Goal: Information Seeking & Learning: Learn about a topic

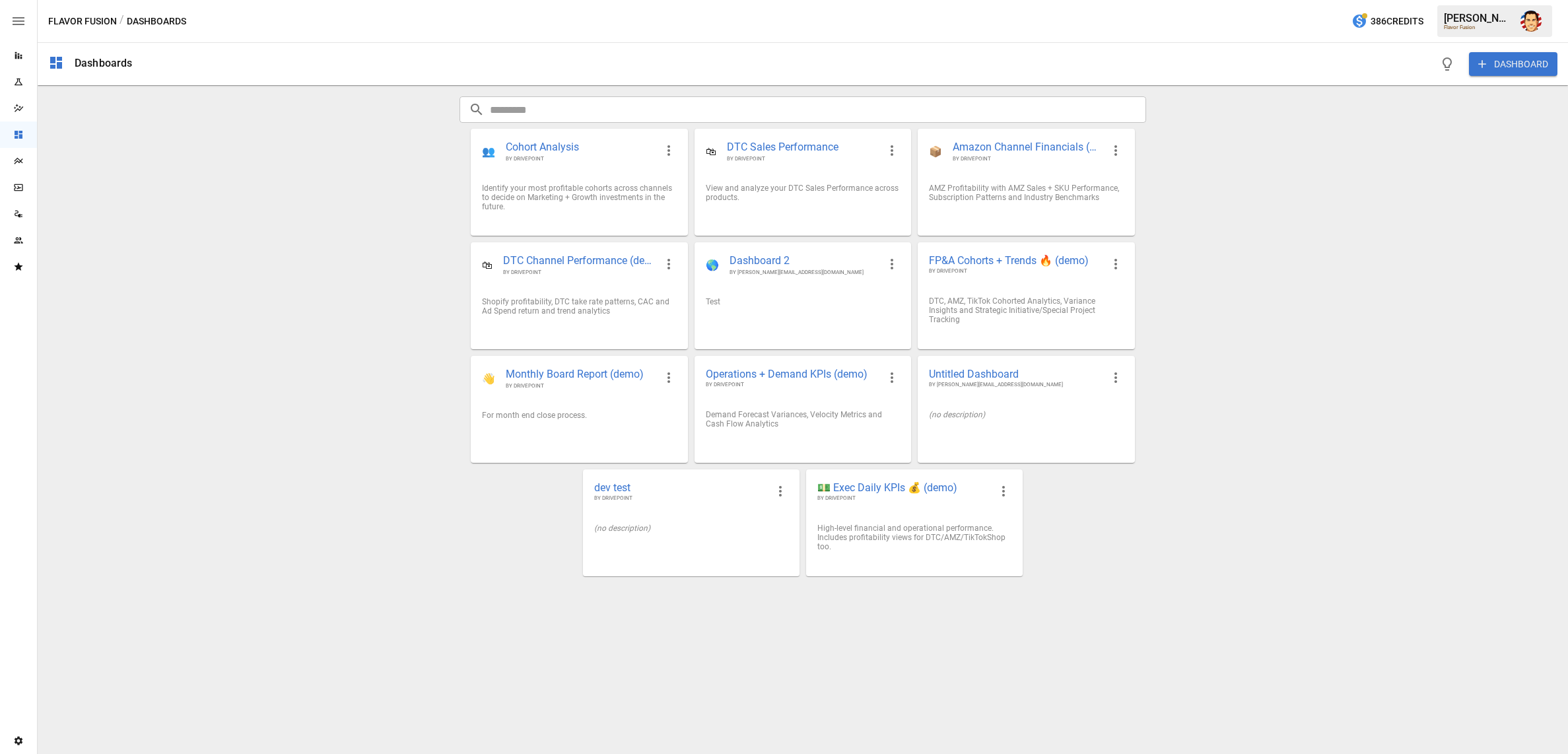
click at [359, 346] on div "Dashboards DASHBOARD ​ ​ 👥 Cohort Analysis BY DRIVEPOINT Identify your most pro…" at bounding box center [803, 398] width 1531 height 711
click at [1021, 313] on div "DTC, AMZ, TikTok Cohorted Analytics, Variance Insights and Strategic Initiative…" at bounding box center [1026, 310] width 195 height 28
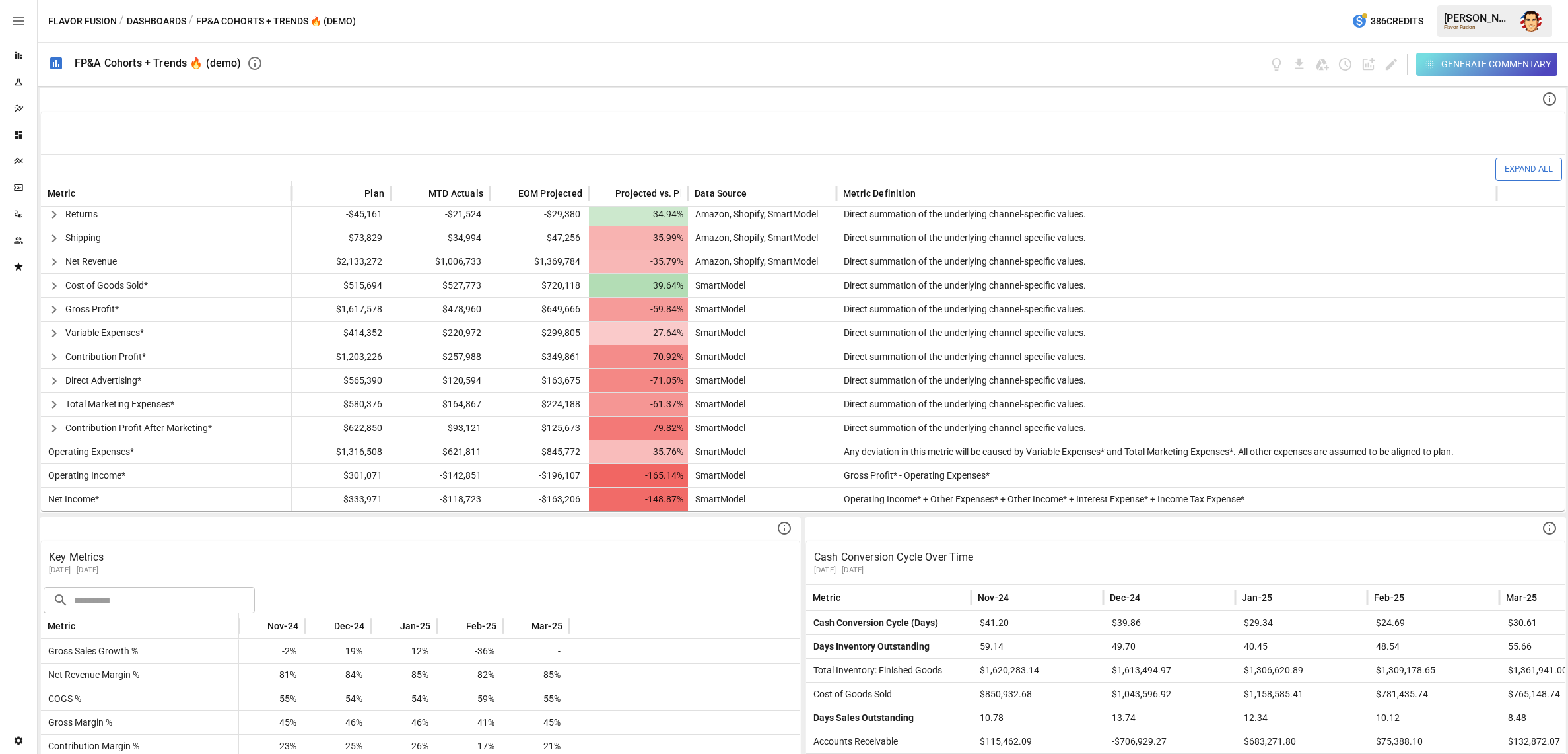
click at [149, 18] on button "Dashboards" at bounding box center [156, 21] width 59 height 17
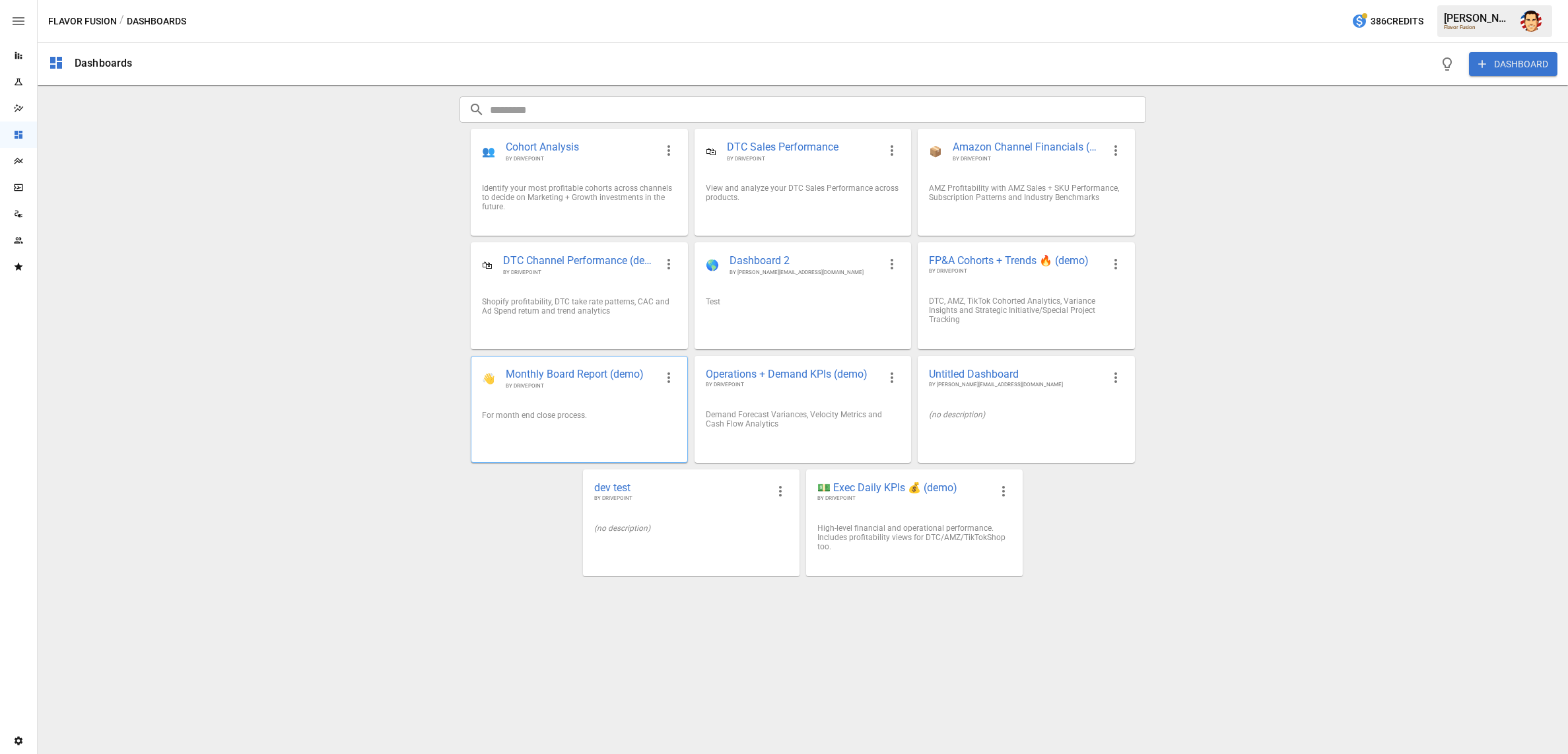
click at [550, 367] on div "👋 Monthly Board Report (demo) BY DRIVEPOINT" at bounding box center [579, 378] width 215 height 44
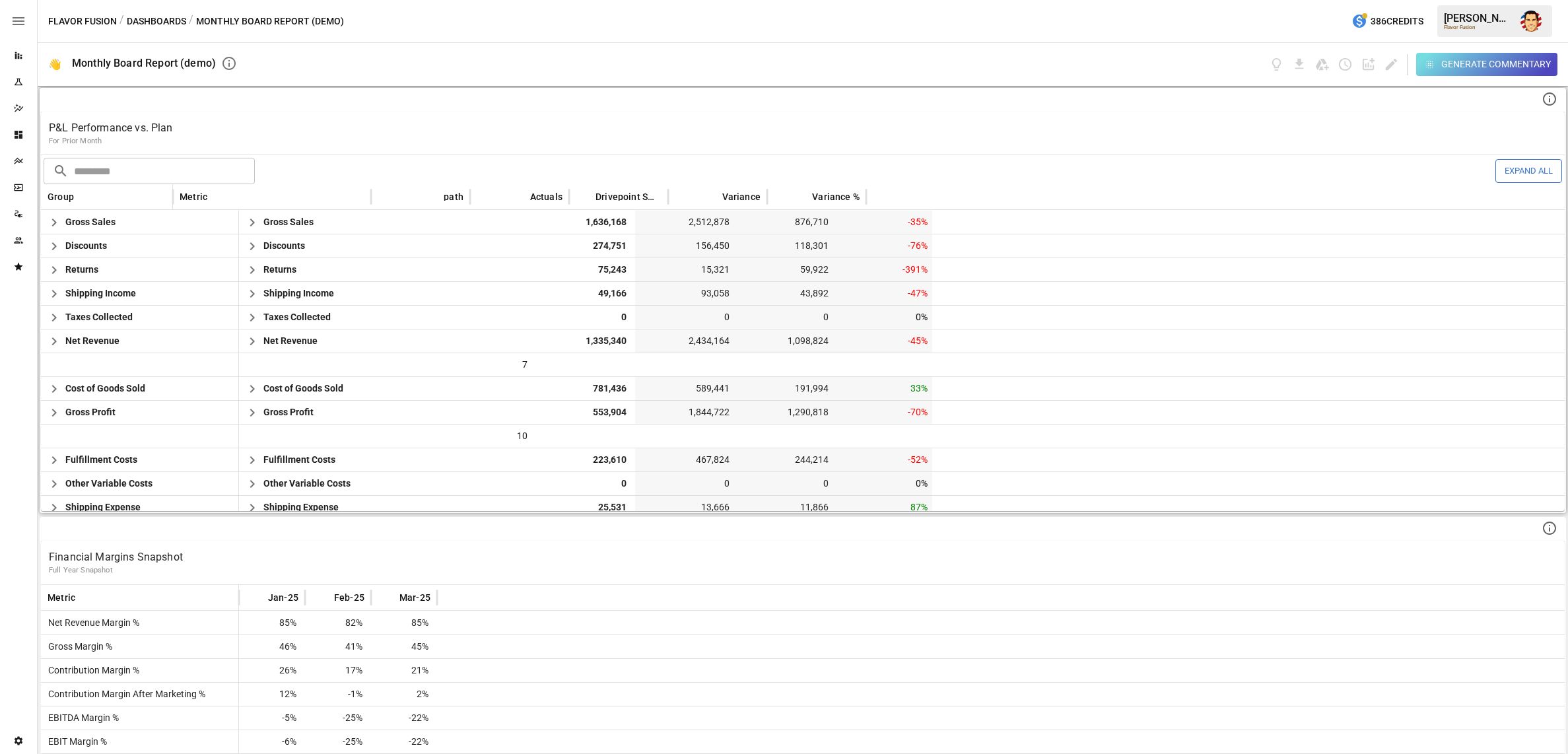
click at [548, 117] on div "P&L Performance vs. Plan For Prior Month" at bounding box center [802, 133] width 1524 height 43
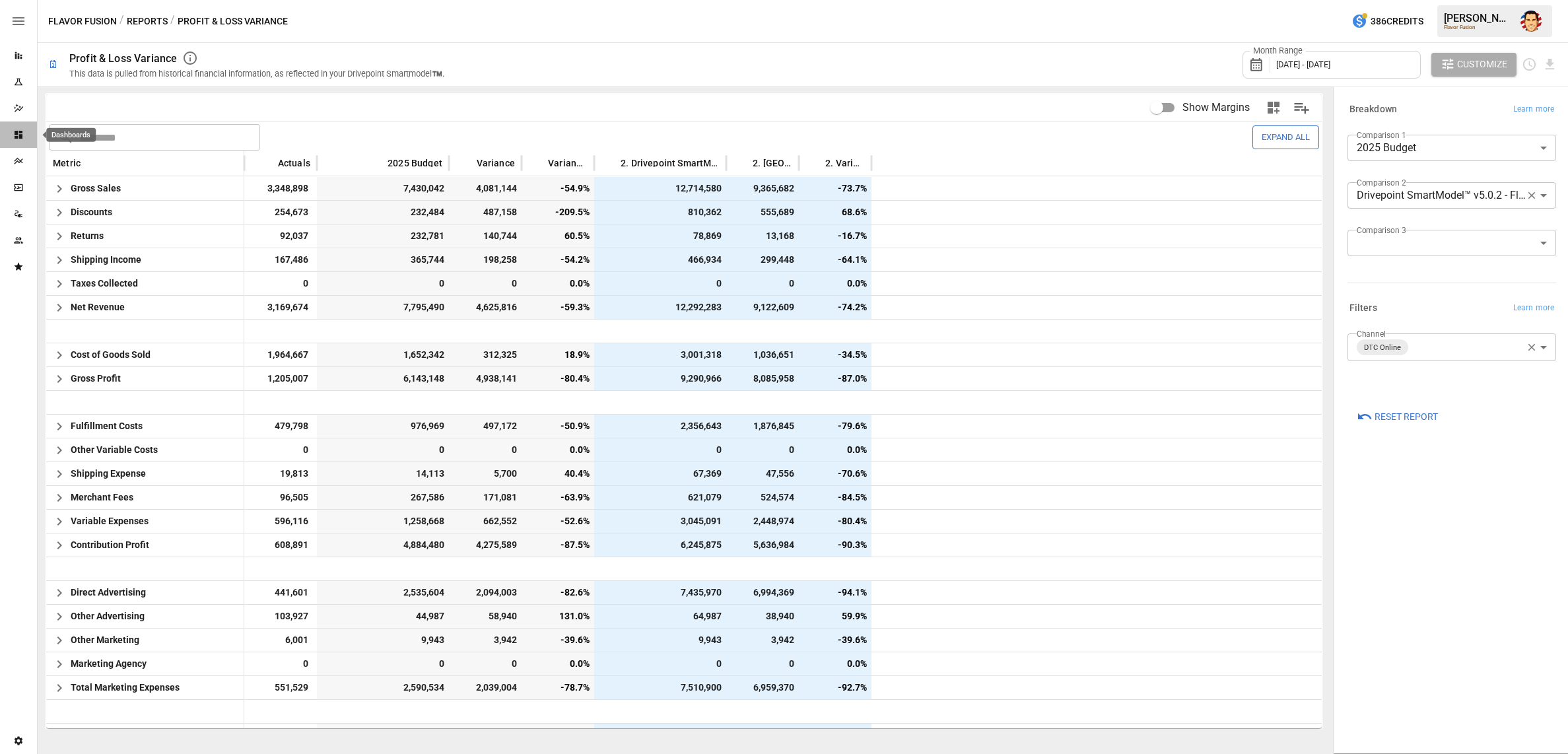
click at [16, 130] on icon "Dashboards" at bounding box center [18, 134] width 11 height 11
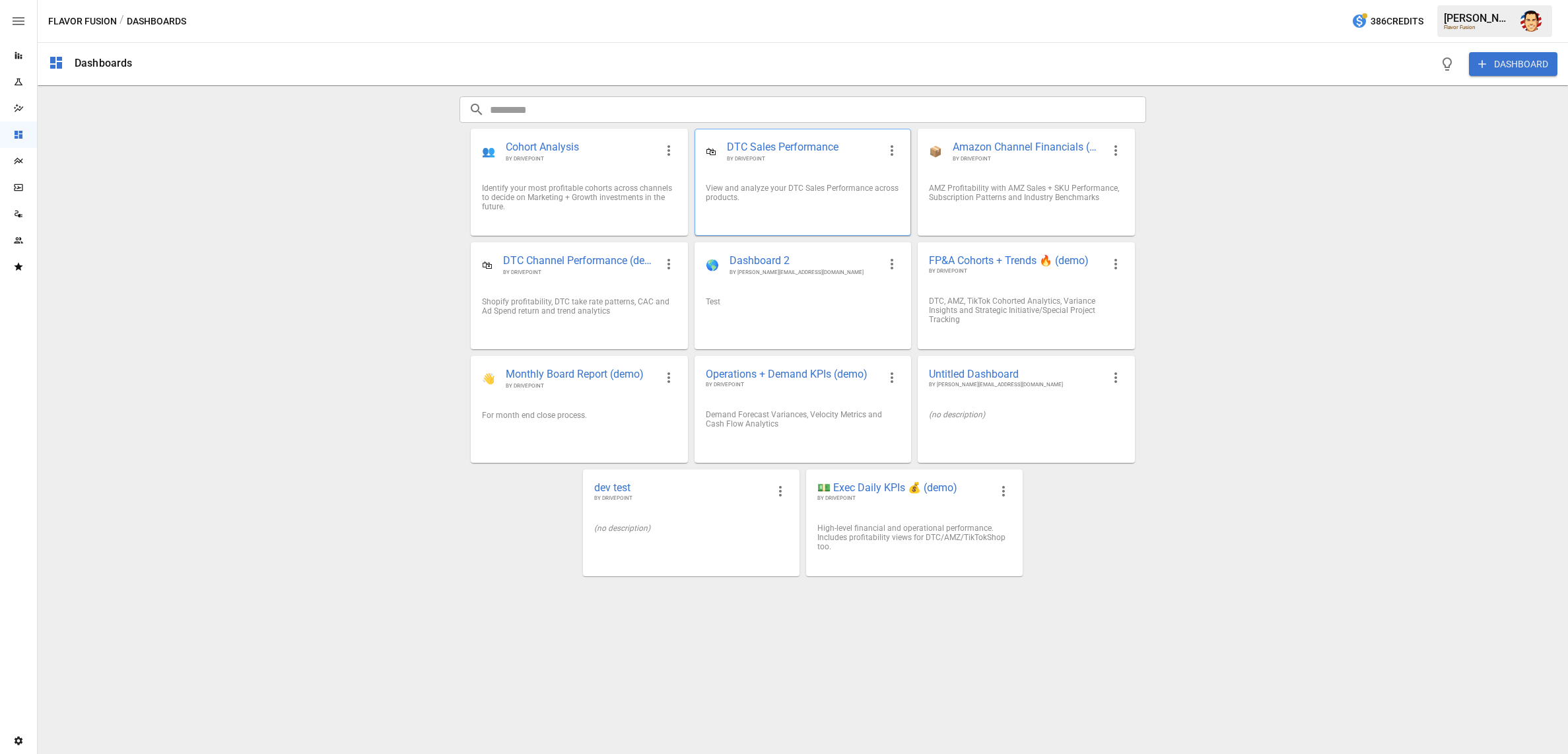
click at [798, 184] on div "View and analyze your DTC Sales Performance across products." at bounding box center [803, 193] width 195 height 18
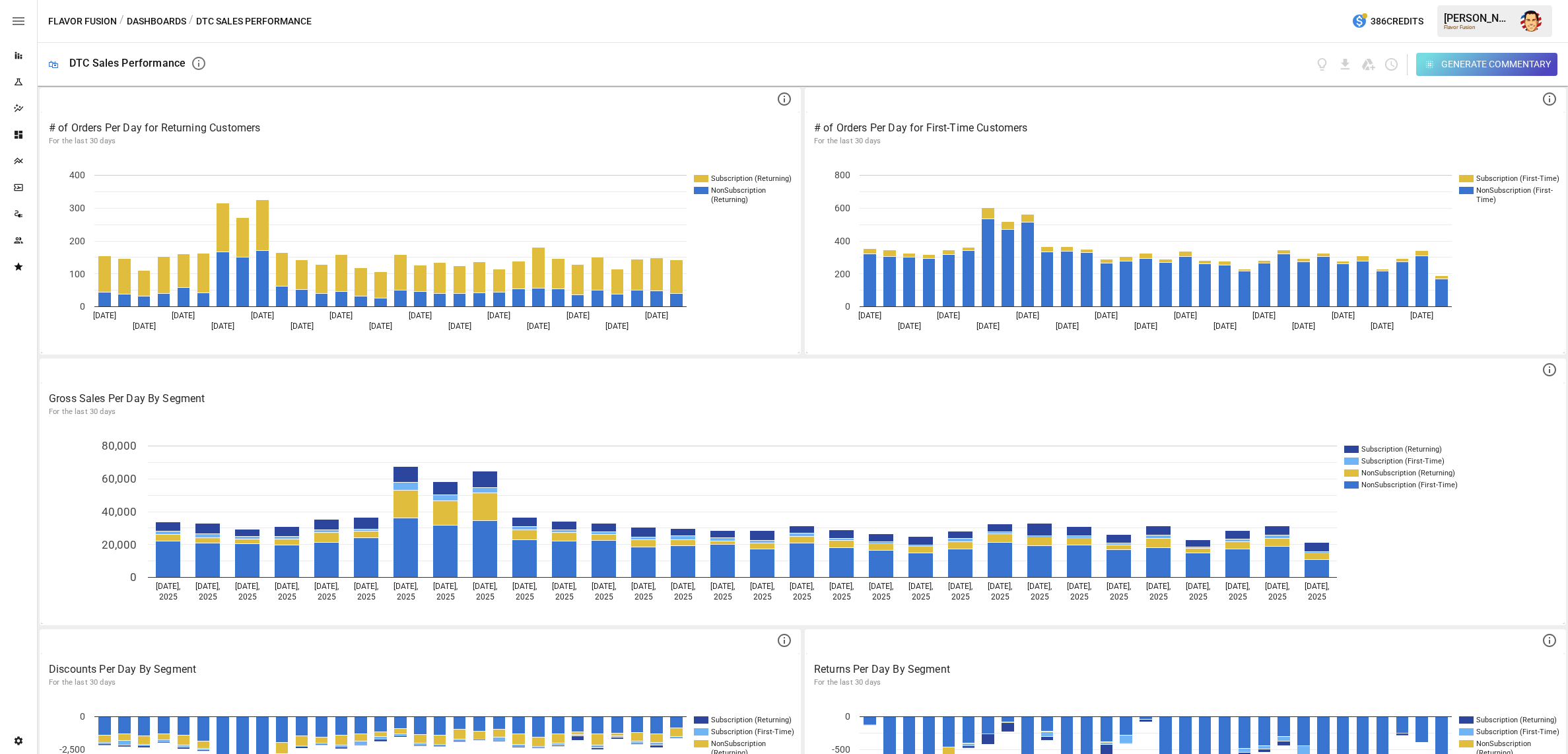
click at [1442, 66] on div "Generate Commentary" at bounding box center [1496, 64] width 110 height 17
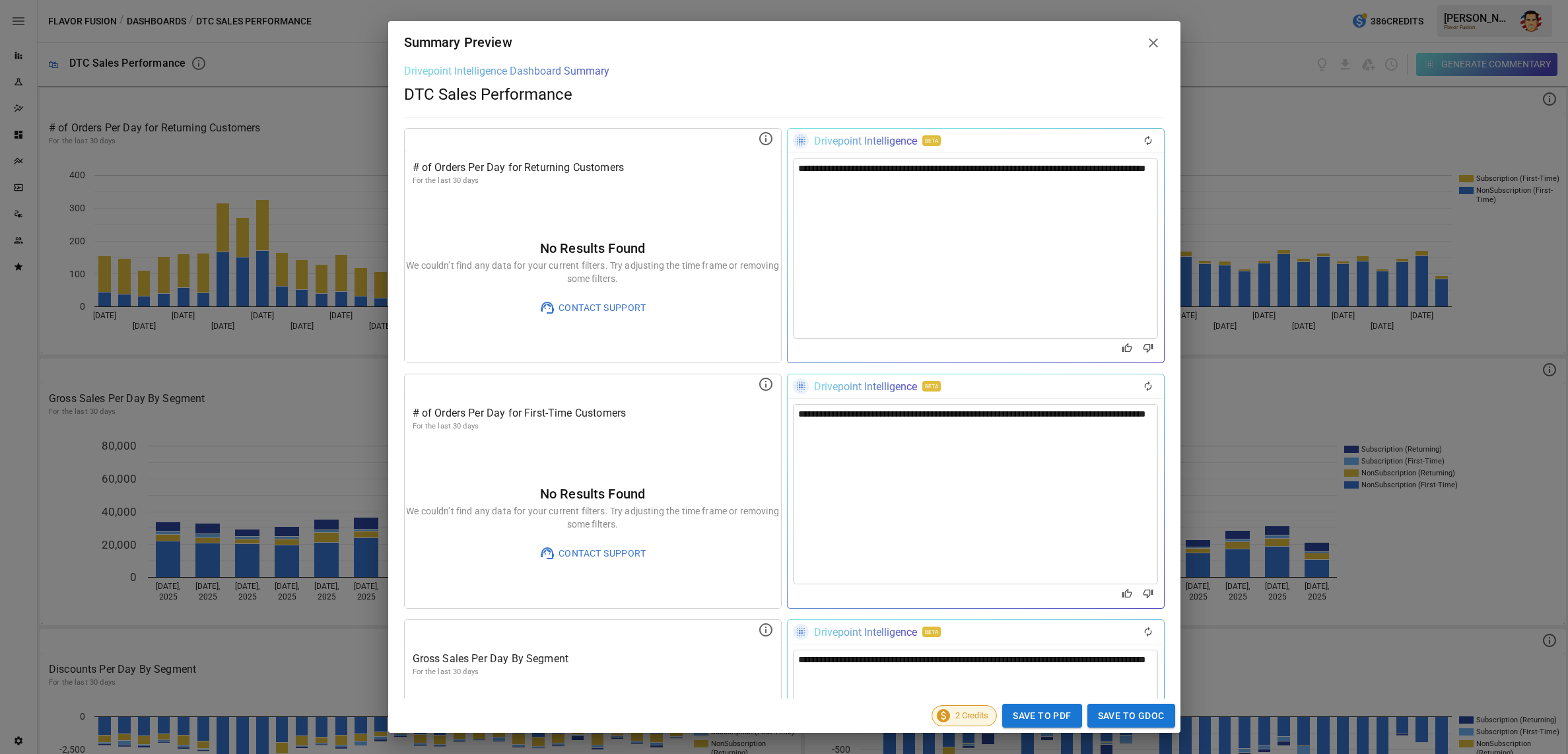
click at [281, 106] on div "**********" at bounding box center [784, 377] width 1568 height 754
click at [1079, 160] on div "**********" at bounding box center [976, 248] width 366 height 180
click at [1156, 144] on button "Regenerate" at bounding box center [1149, 140] width 21 height 18
click at [1152, 143] on icon "Regenerate" at bounding box center [1148, 140] width 11 height 11
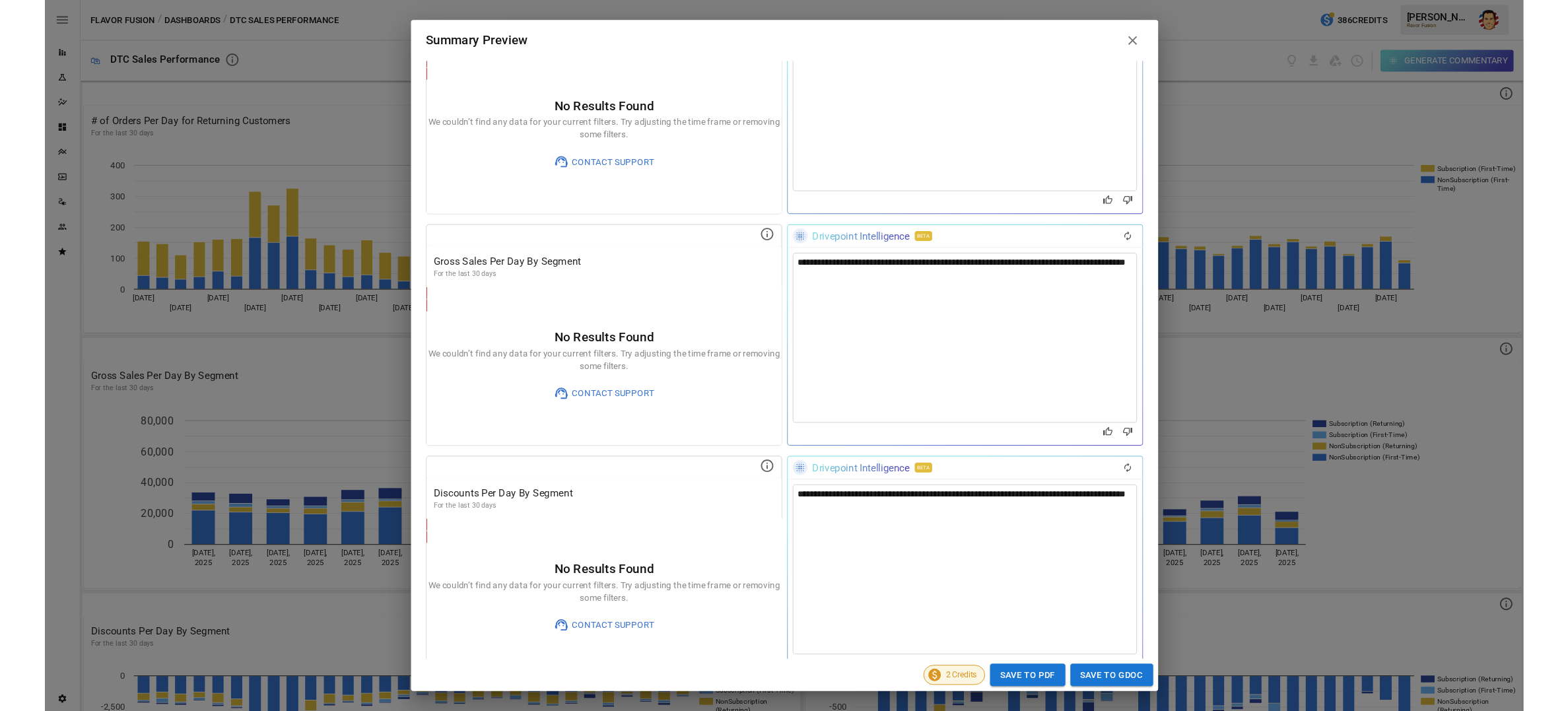
scroll to position [268, 0]
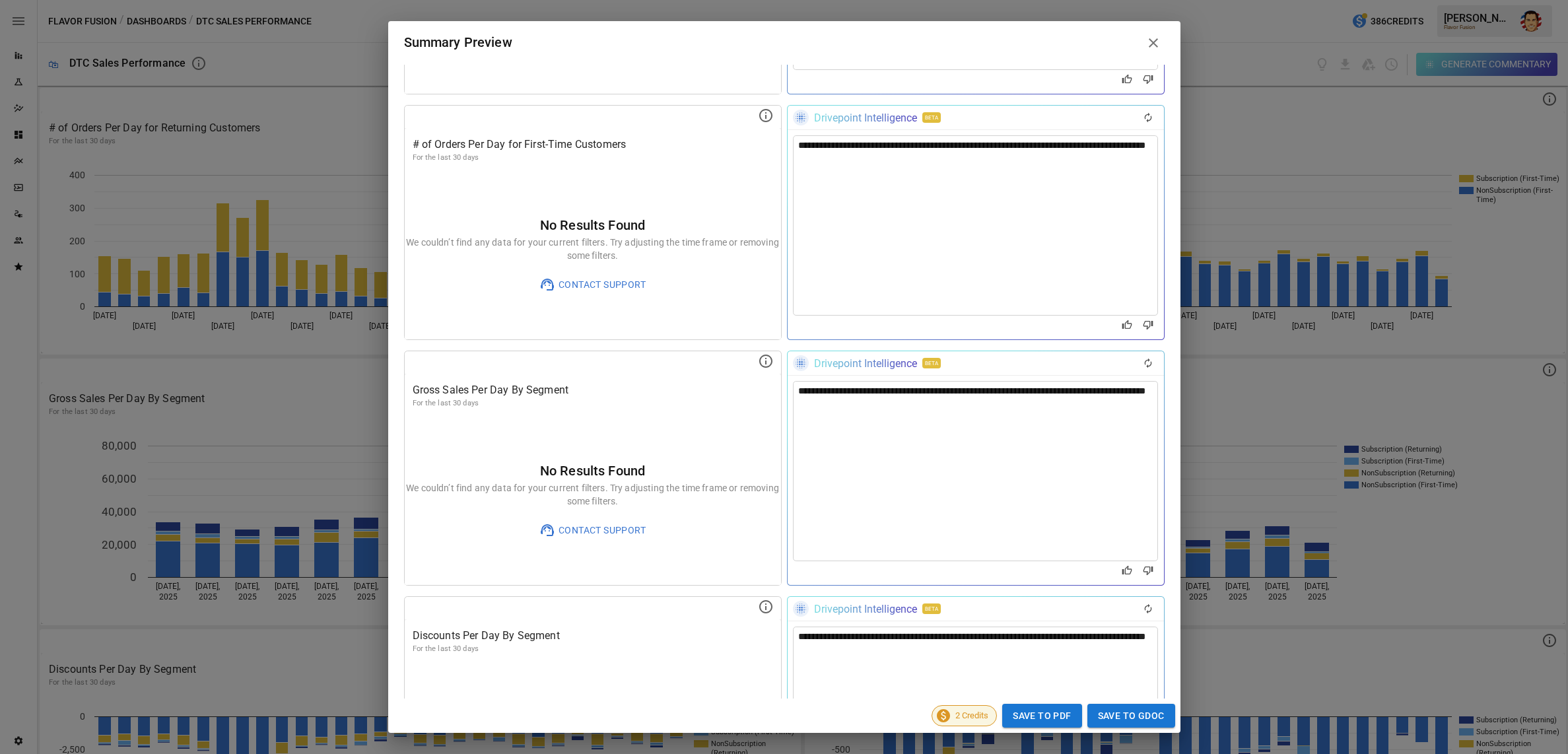
click at [1149, 38] on icon at bounding box center [1154, 43] width 16 height 16
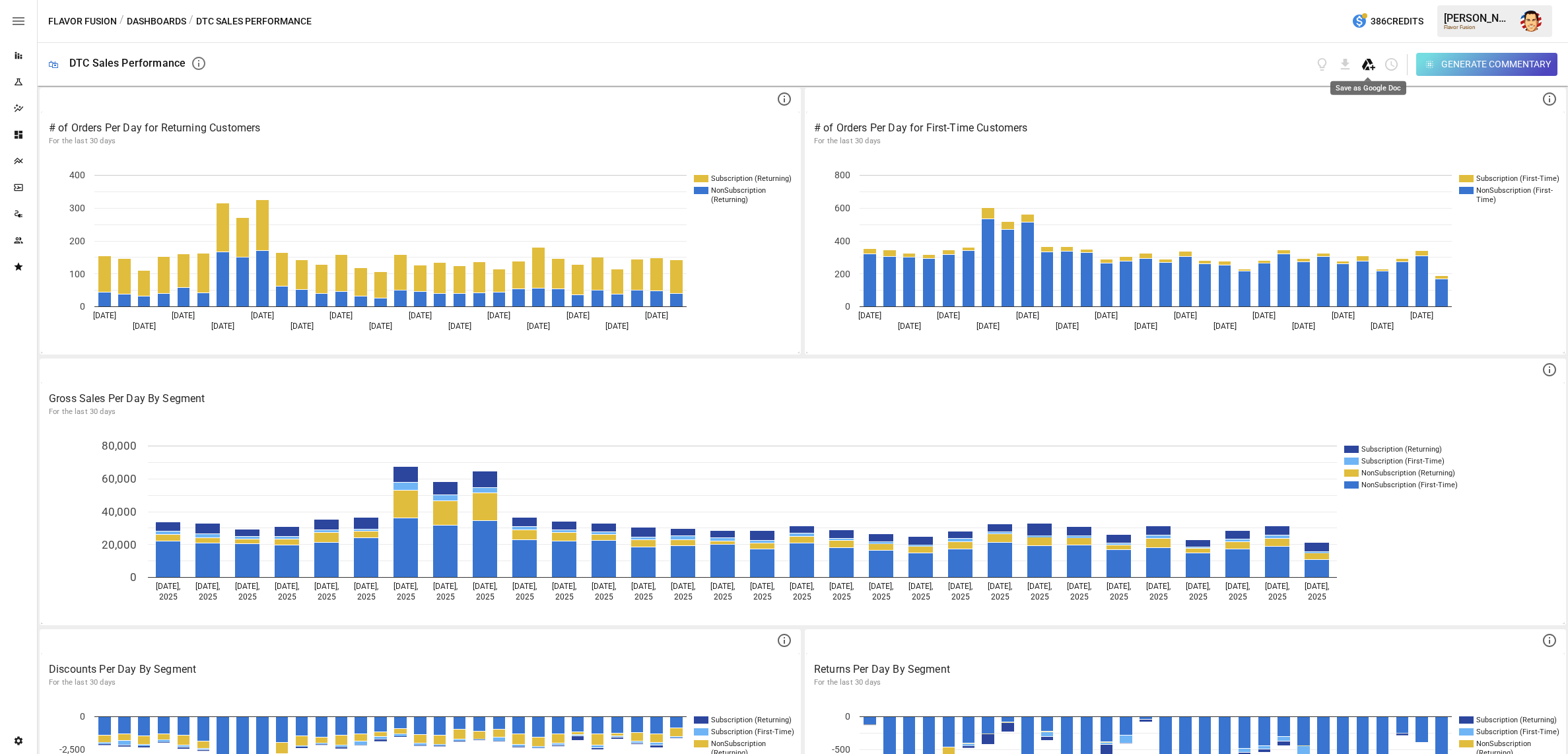
click at [1370, 68] on icon "Save as Google Doc" at bounding box center [1369, 64] width 16 height 16
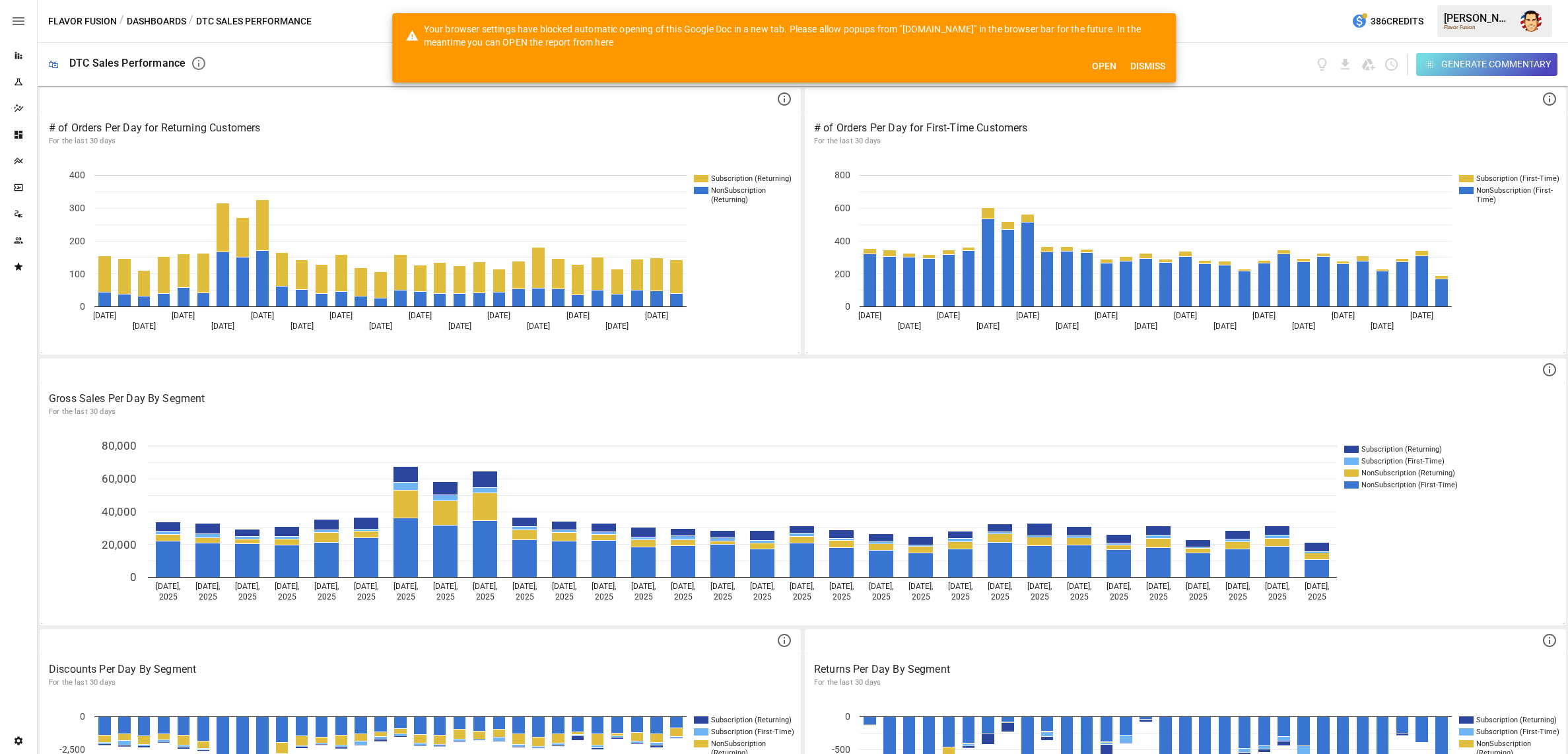
click at [1110, 67] on button "Open" at bounding box center [1103, 66] width 42 height 24
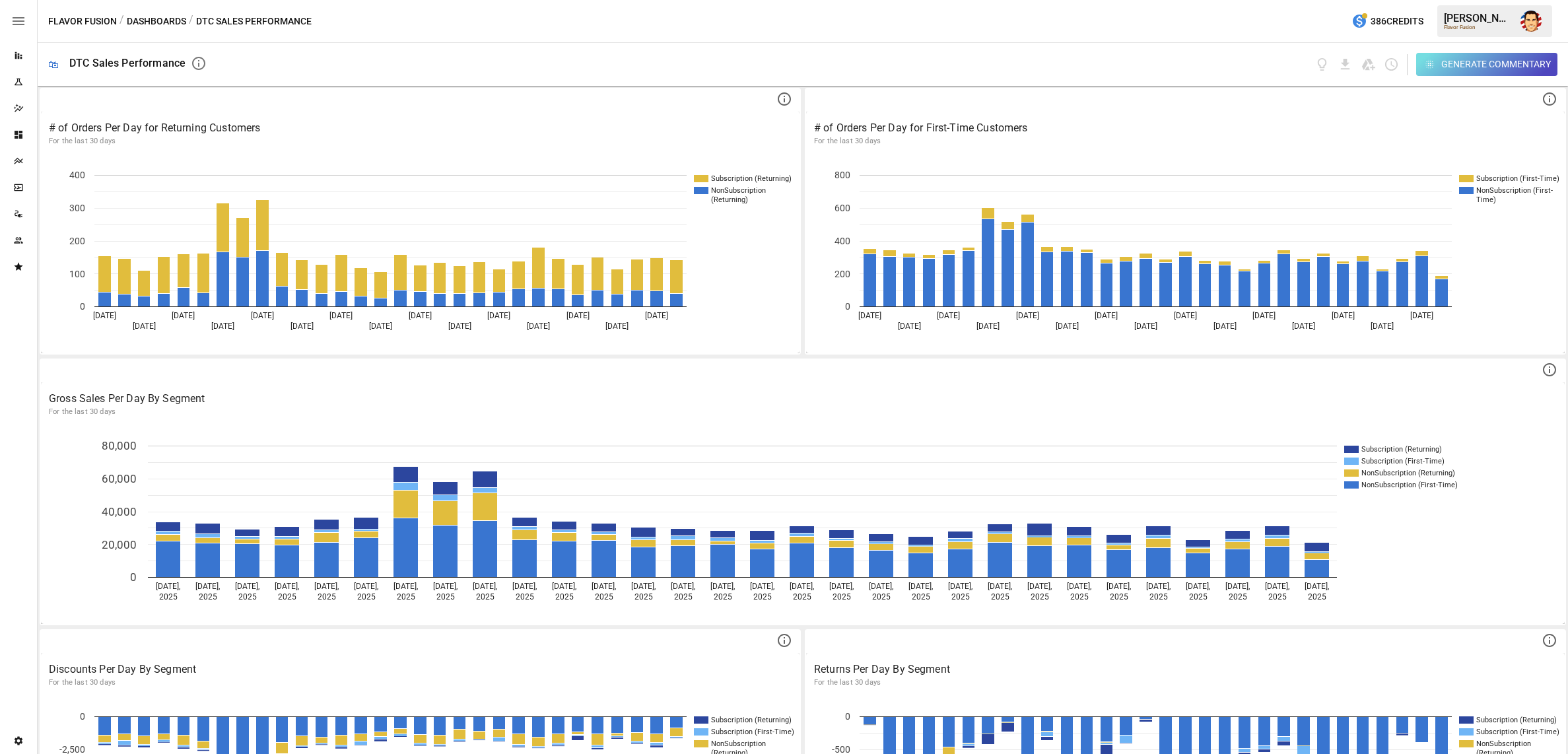
click at [626, 40] on div "Flavor Fusion / Dashboards / DTC Sales Performance 386 Credits [PERSON_NAME] Fl…" at bounding box center [803, 20] width 1531 height 42
